Goal: Transaction & Acquisition: Purchase product/service

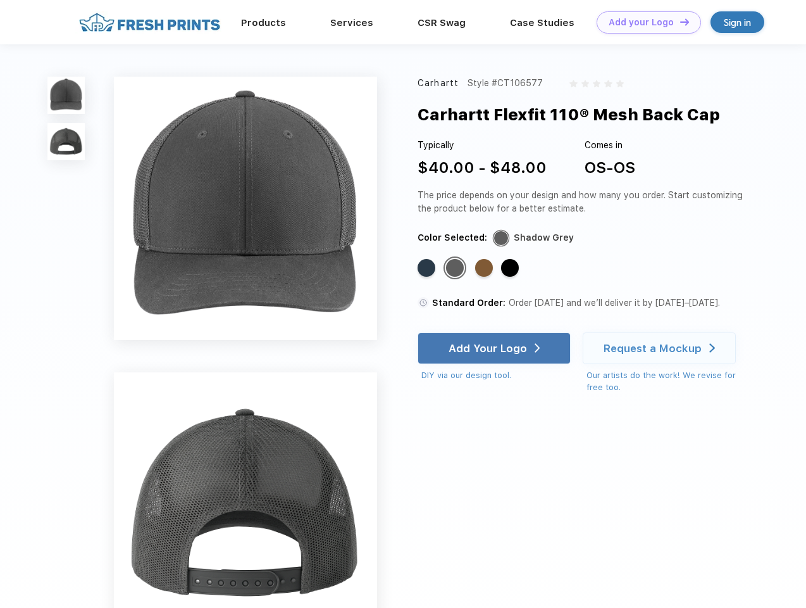
click at [644, 22] on link "Add your Logo Design Tool" at bounding box center [649, 22] width 104 height 22
click at [0, 0] on div "Design Tool" at bounding box center [0, 0] width 0 height 0
click at [679, 22] on link "Add your Logo Design Tool" at bounding box center [649, 22] width 104 height 22
click at [66, 95] on img at bounding box center [65, 95] width 37 height 37
click at [66, 142] on img at bounding box center [65, 141] width 37 height 37
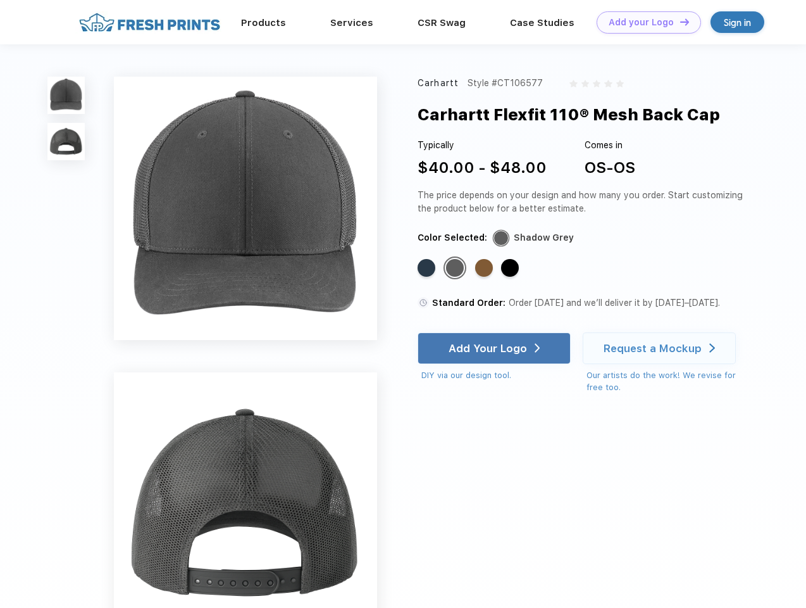
click at [428, 268] on div "Standard Color" at bounding box center [427, 268] width 18 height 18
click at [456, 268] on div "Standard Color" at bounding box center [455, 268] width 18 height 18
click at [485, 268] on div "Standard Color" at bounding box center [484, 268] width 18 height 18
click at [511, 268] on div "Standard Color" at bounding box center [510, 268] width 18 height 18
click at [496, 348] on div "Add Your Logo" at bounding box center [488, 348] width 78 height 13
